Goal: Task Accomplishment & Management: Manage account settings

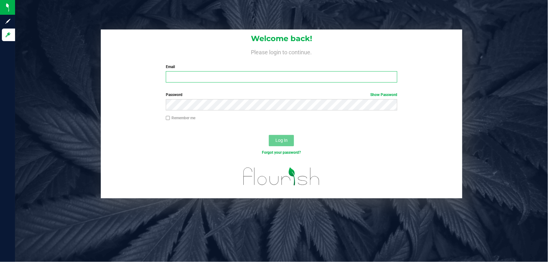
drag, startPoint x: 0, startPoint y: 0, endPoint x: 191, endPoint y: 77, distance: 205.6
click at [191, 77] on input "Email" at bounding box center [282, 76] width 232 height 11
type input "[EMAIL_ADDRESS][DOMAIN_NAME]"
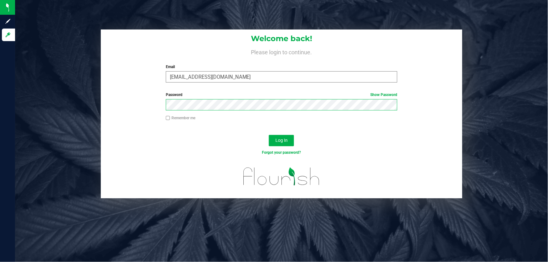
click at [269, 135] on button "Log In" at bounding box center [281, 140] width 25 height 11
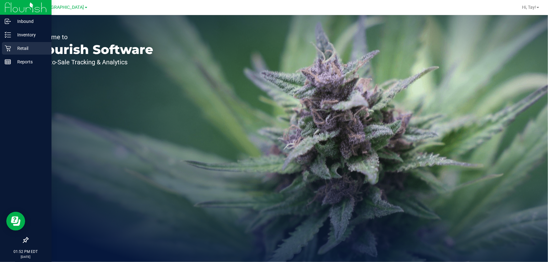
click at [29, 48] on p "Retail" at bounding box center [30, 49] width 38 height 8
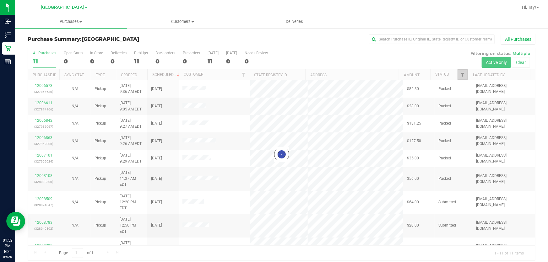
click at [460, 76] on span "Filter" at bounding box center [462, 74] width 5 height 5
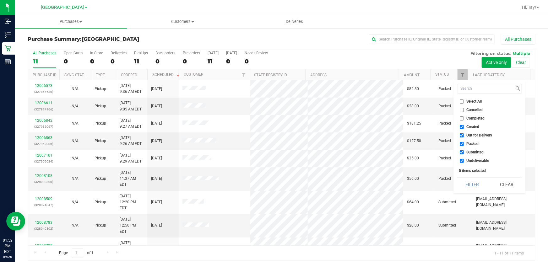
click at [468, 127] on span "Created" at bounding box center [473, 127] width 13 height 4
click at [464, 127] on input "Created" at bounding box center [462, 127] width 4 height 4
checkbox input "false"
click at [470, 134] on span "Out for Delivery" at bounding box center [480, 135] width 26 height 4
click at [464, 134] on input "Out for Delivery" at bounding box center [462, 135] width 4 height 4
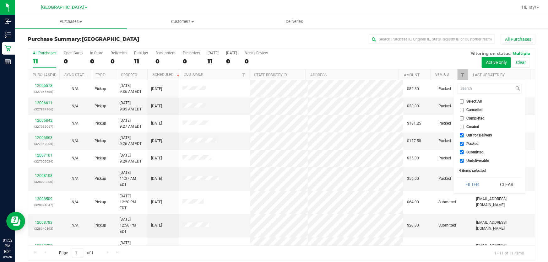
checkbox input "false"
click at [470, 141] on li "Packed" at bounding box center [489, 144] width 65 height 7
click at [470, 143] on span "Packed" at bounding box center [473, 144] width 12 height 4
click at [464, 143] on input "Packed" at bounding box center [462, 144] width 4 height 4
checkbox input "false"
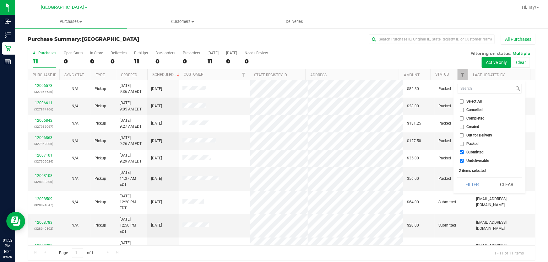
click at [471, 159] on span "Undeliverable" at bounding box center [478, 161] width 23 height 4
click at [464, 159] on input "Undeliverable" at bounding box center [462, 161] width 4 height 4
checkbox input "false"
click at [470, 183] on button "Filter" at bounding box center [472, 185] width 30 height 14
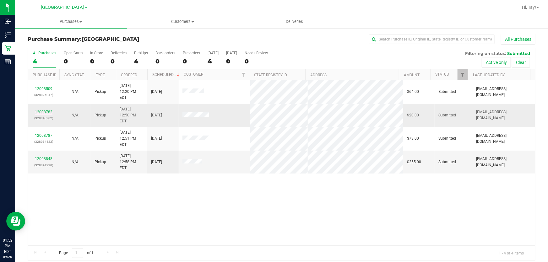
click at [41, 110] on link "12008783" at bounding box center [44, 112] width 18 height 4
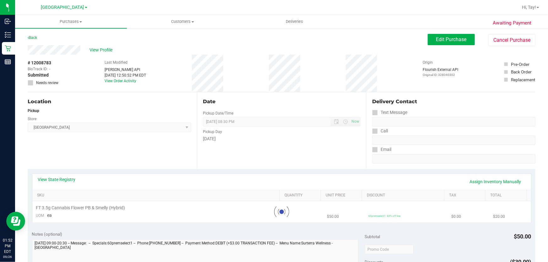
click at [109, 145] on div "Location Pickup Store [GEOGRAPHIC_DATA] WC Select Store [PERSON_NAME][GEOGRAPHI…" at bounding box center [112, 130] width 169 height 77
click at [334, 65] on div "# 12008783 BioTrack ID: - Submitted Needs review Last Modified [PERSON_NAME] AP…" at bounding box center [282, 73] width 508 height 37
click at [141, 101] on div "Location" at bounding box center [110, 102] width 164 height 8
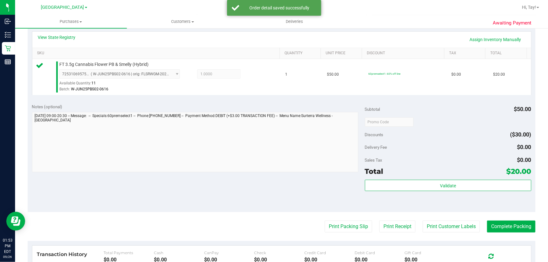
scroll to position [143, 0]
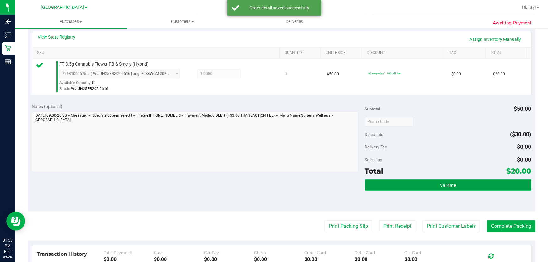
click at [408, 183] on button "Validate" at bounding box center [448, 185] width 166 height 11
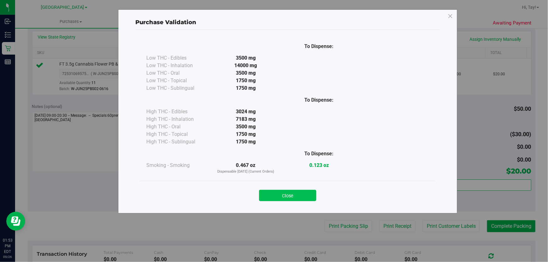
click at [296, 196] on button "Close" at bounding box center [287, 195] width 57 height 11
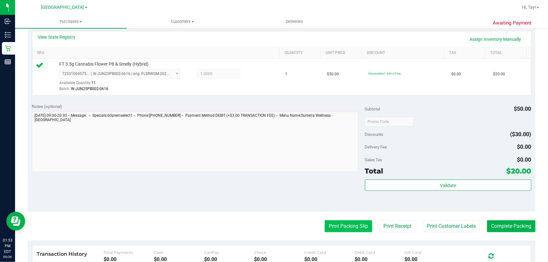
click at [350, 226] on button "Print Packing Slip" at bounding box center [348, 226] width 47 height 12
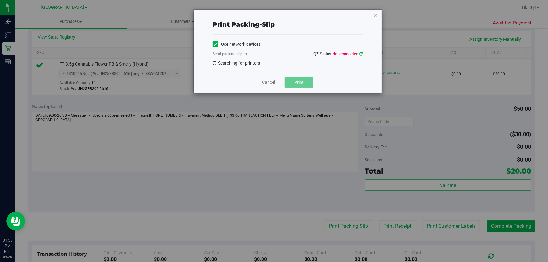
click at [360, 54] on icon at bounding box center [360, 54] width 3 height 4
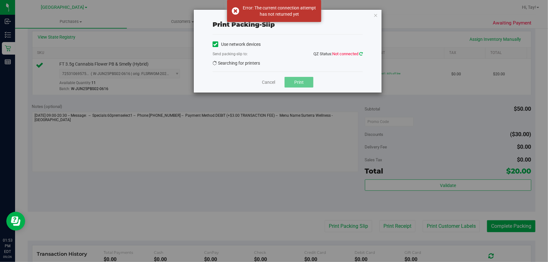
click at [360, 54] on icon at bounding box center [360, 53] width 5 height 5
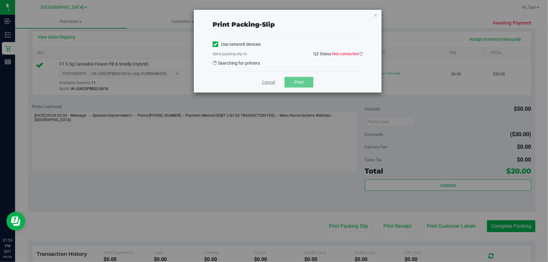
click at [266, 83] on link "Cancel" at bounding box center [268, 82] width 13 height 7
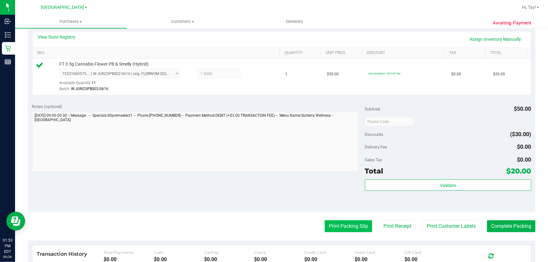
click at [349, 225] on button "Print Packing Slip" at bounding box center [348, 226] width 47 height 12
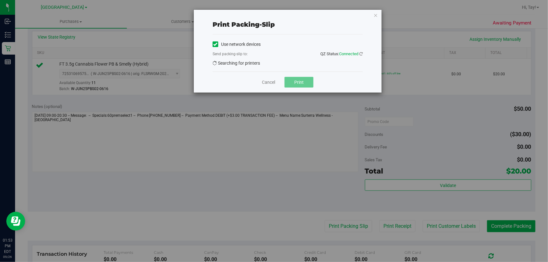
click at [241, 84] on div "Cancel Print" at bounding box center [288, 82] width 150 height 21
click at [250, 59] on div "Use network devices Send packing-slip to: QZ Status: Connected EPSON-[PERSON_NA…" at bounding box center [288, 55] width 150 height 30
click at [251, 62] on span "EPSON-[PERSON_NAME]" at bounding box center [284, 64] width 142 height 9
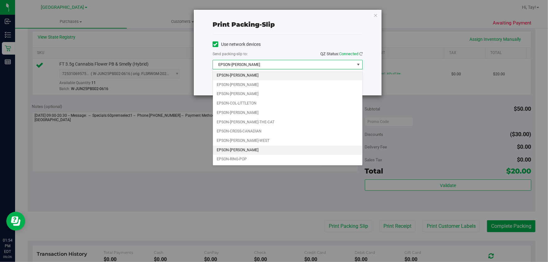
click at [252, 146] on li "EPSON-[PERSON_NAME]" at bounding box center [287, 150] width 149 height 9
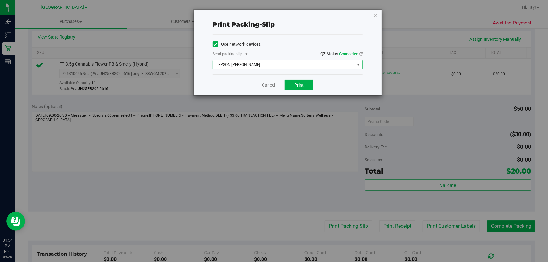
click at [358, 63] on span "select" at bounding box center [358, 64] width 5 height 5
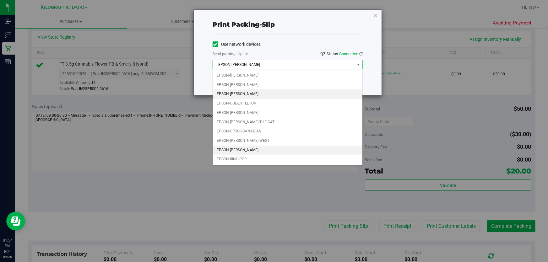
click at [237, 95] on li "EPSON-[PERSON_NAME]" at bounding box center [287, 94] width 149 height 9
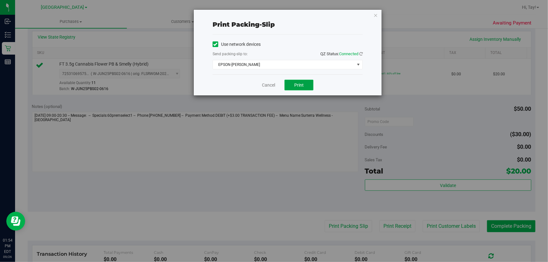
click at [304, 86] on button "Print" at bounding box center [299, 85] width 29 height 11
click at [271, 86] on link "Cancel" at bounding box center [268, 85] width 13 height 7
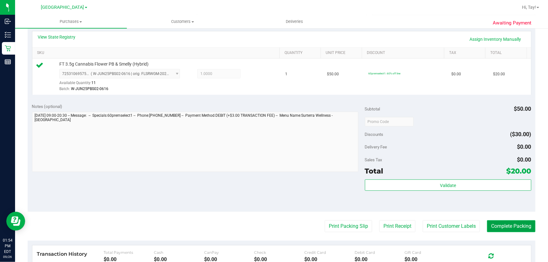
click at [505, 232] on button "Complete Packing" at bounding box center [511, 226] width 48 height 12
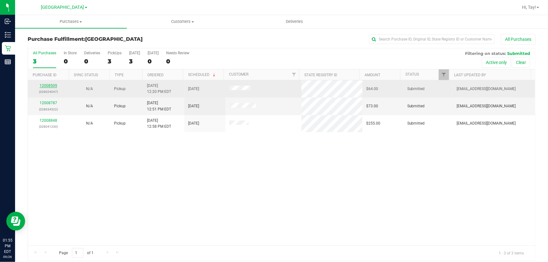
click at [56, 85] on link "12008509" at bounding box center [49, 86] width 18 height 4
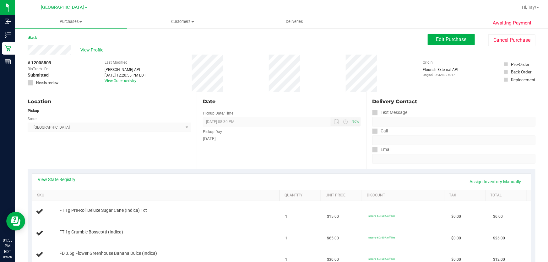
click at [79, 154] on div "Location Pickup Store [GEOGRAPHIC_DATA] WC Select Store [PERSON_NAME][GEOGRAPHI…" at bounding box center [112, 130] width 169 height 77
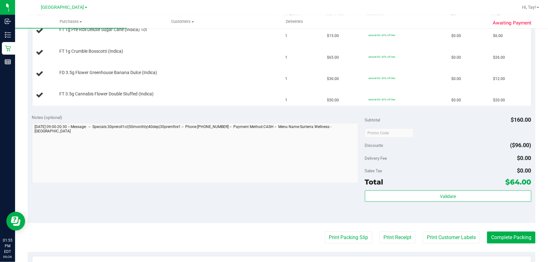
scroll to position [200, 0]
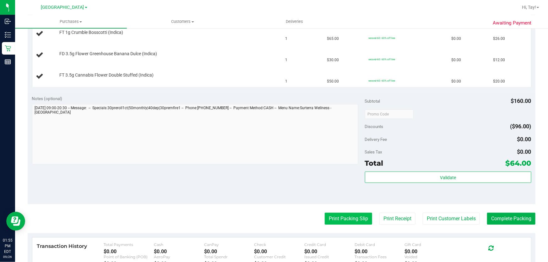
click at [349, 215] on button "Print Packing Slip" at bounding box center [348, 219] width 47 height 12
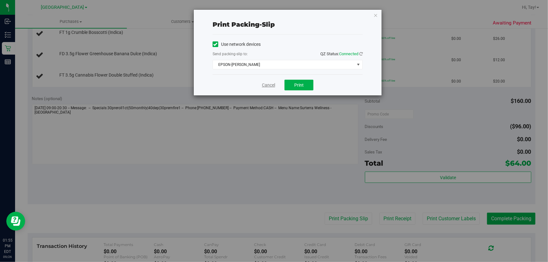
click at [263, 85] on link "Cancel" at bounding box center [268, 85] width 13 height 7
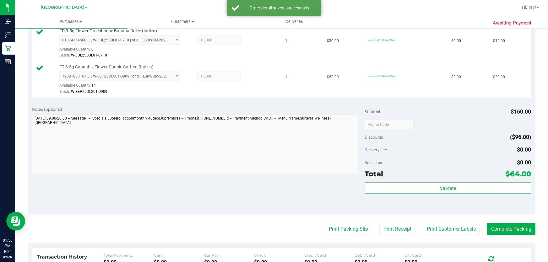
scroll to position [314, 0]
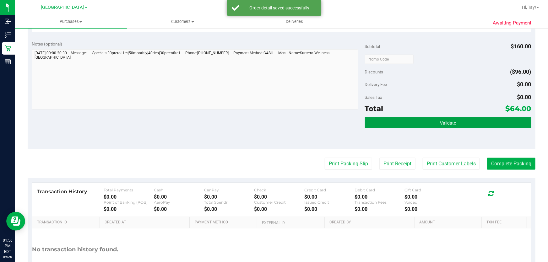
click at [415, 118] on button "Validate" at bounding box center [448, 122] width 166 height 11
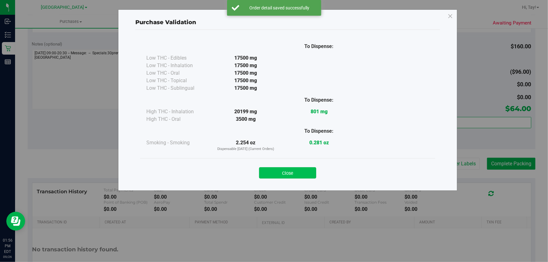
click at [300, 171] on button "Close" at bounding box center [287, 172] width 57 height 11
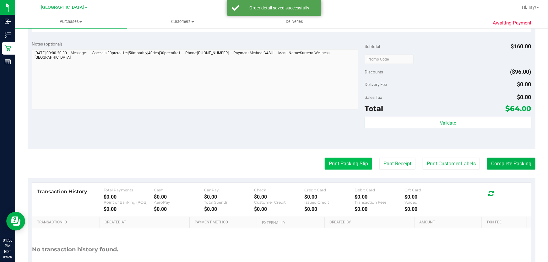
click at [354, 159] on button "Print Packing Slip" at bounding box center [348, 164] width 47 height 12
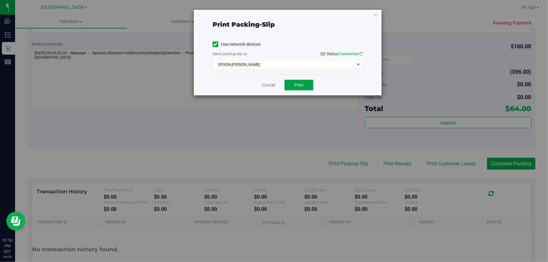
click at [298, 85] on span "Print" at bounding box center [298, 85] width 9 height 5
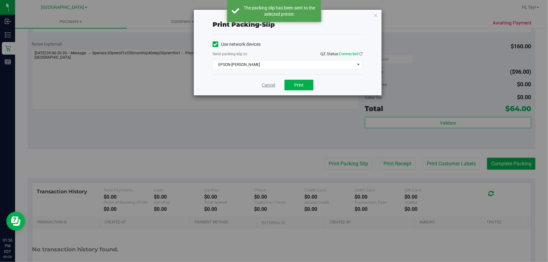
click at [271, 87] on link "Cancel" at bounding box center [268, 85] width 13 height 7
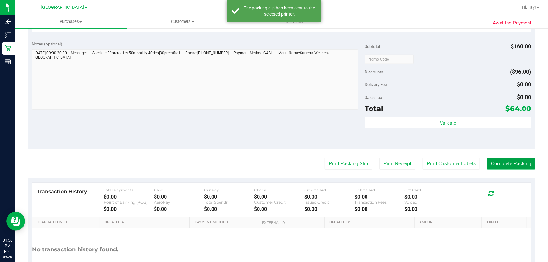
click at [499, 166] on button "Complete Packing" at bounding box center [511, 164] width 48 height 12
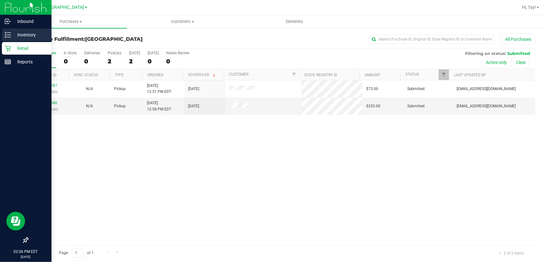
click at [20, 35] on p "Inventory" at bounding box center [30, 35] width 38 height 8
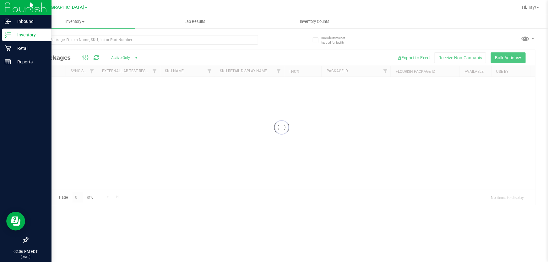
click at [84, 37] on input "text" at bounding box center [143, 39] width 231 height 9
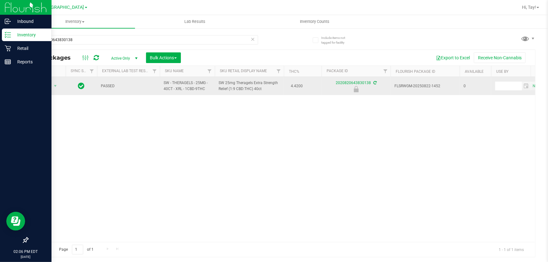
type input "2020820643830138"
click at [45, 86] on span "Action" at bounding box center [42, 86] width 17 height 9
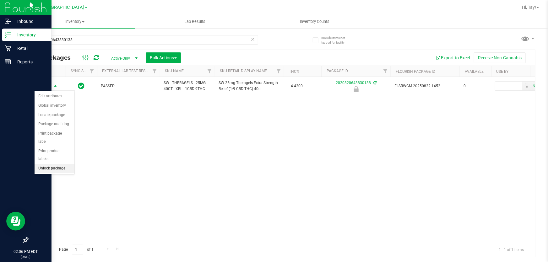
click at [59, 164] on li "Unlock package" at bounding box center [55, 168] width 40 height 9
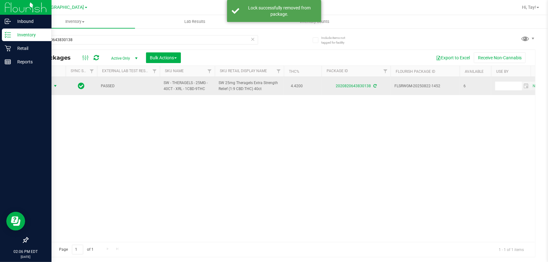
click at [45, 85] on span "Action" at bounding box center [42, 86] width 17 height 9
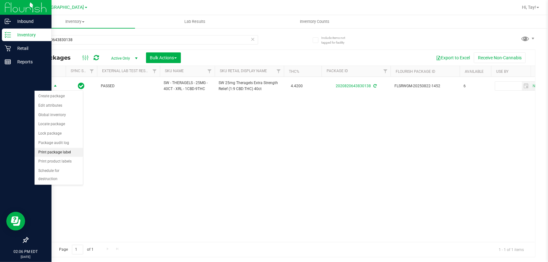
click at [71, 154] on li "Print package label" at bounding box center [59, 152] width 48 height 9
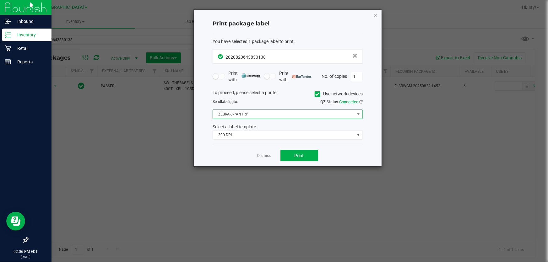
click at [270, 114] on span "ZEBRA-3-PANTRY" at bounding box center [284, 114] width 142 height 9
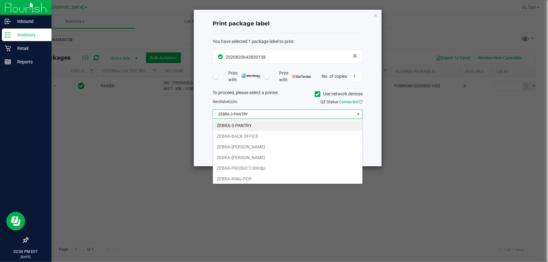
scroll to position [9, 150]
click at [267, 147] on li "ZEBRA-[PERSON_NAME]" at bounding box center [287, 147] width 149 height 11
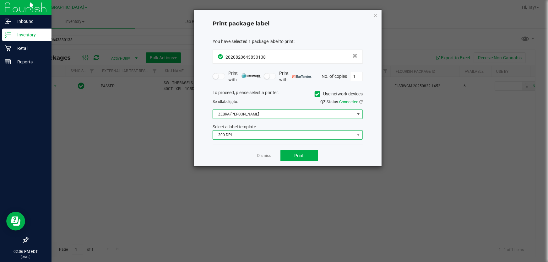
click at [269, 137] on span "300 DPI" at bounding box center [284, 135] width 142 height 9
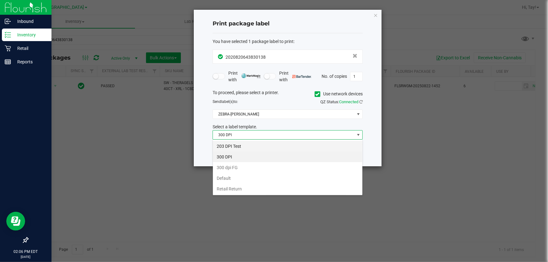
click at [267, 144] on li "203 DPI Test" at bounding box center [287, 146] width 149 height 11
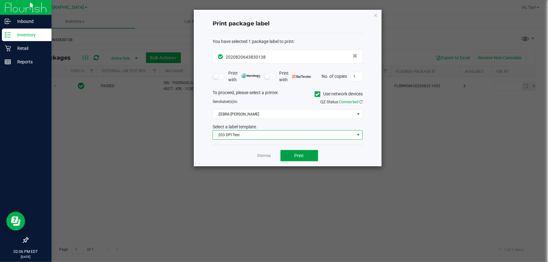
click at [294, 156] on button "Print" at bounding box center [299, 155] width 38 height 11
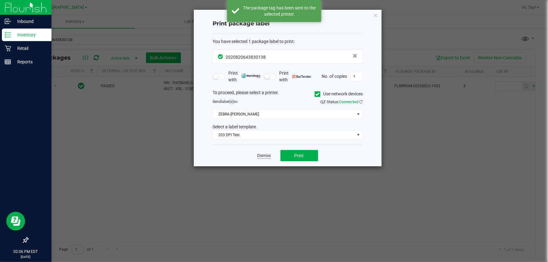
click at [268, 157] on link "Dismiss" at bounding box center [265, 155] width 14 height 5
